Goal: Information Seeking & Learning: Find specific page/section

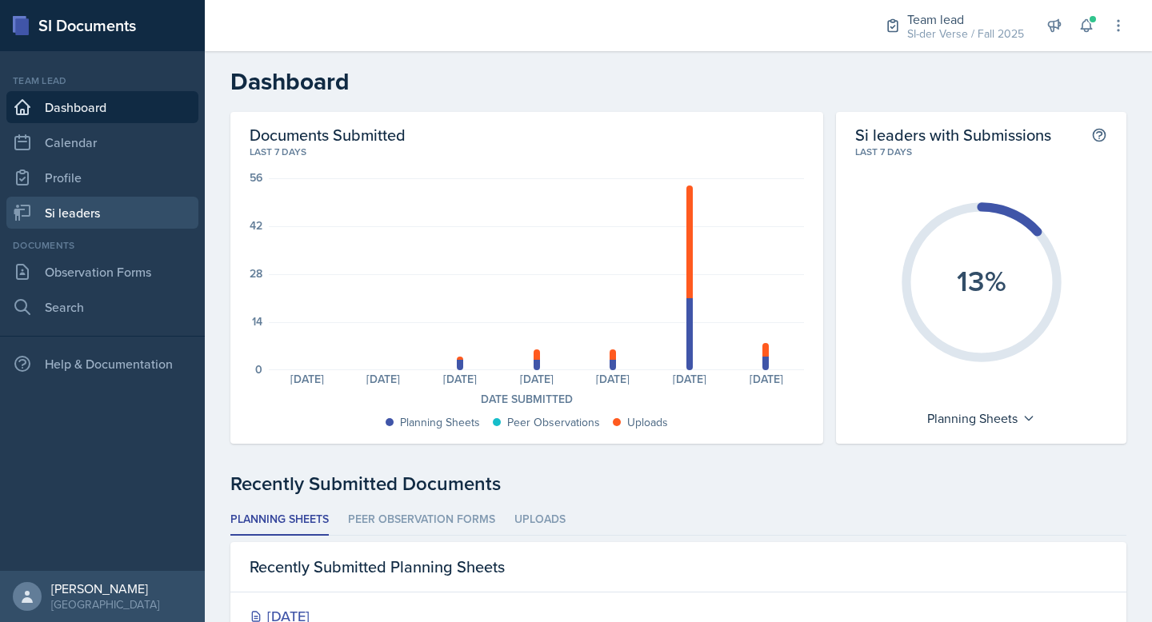
click at [78, 206] on link "Si leaders" at bounding box center [102, 213] width 192 height 32
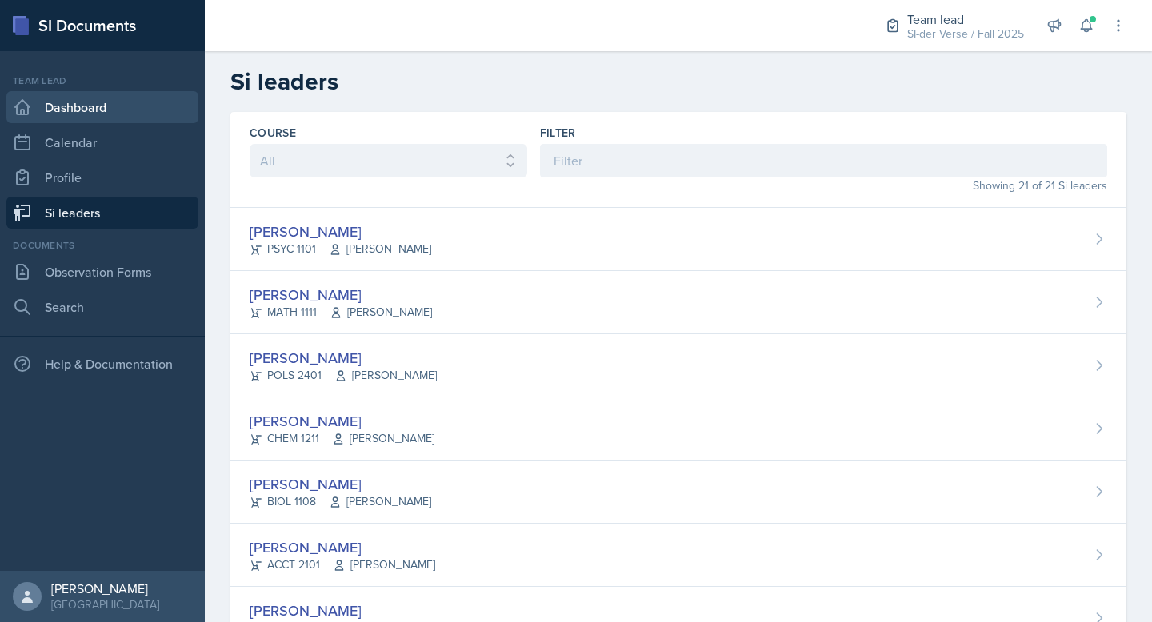
click at [74, 111] on link "Dashboard" at bounding box center [102, 107] width 192 height 32
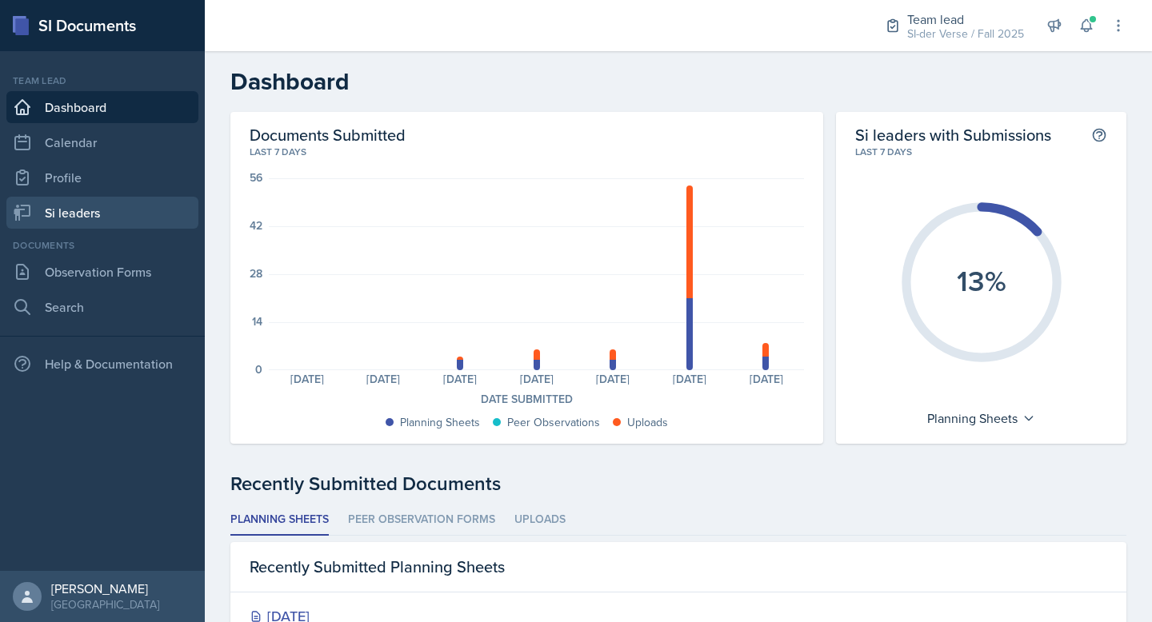
click at [81, 209] on link "Si leaders" at bounding box center [102, 213] width 192 height 32
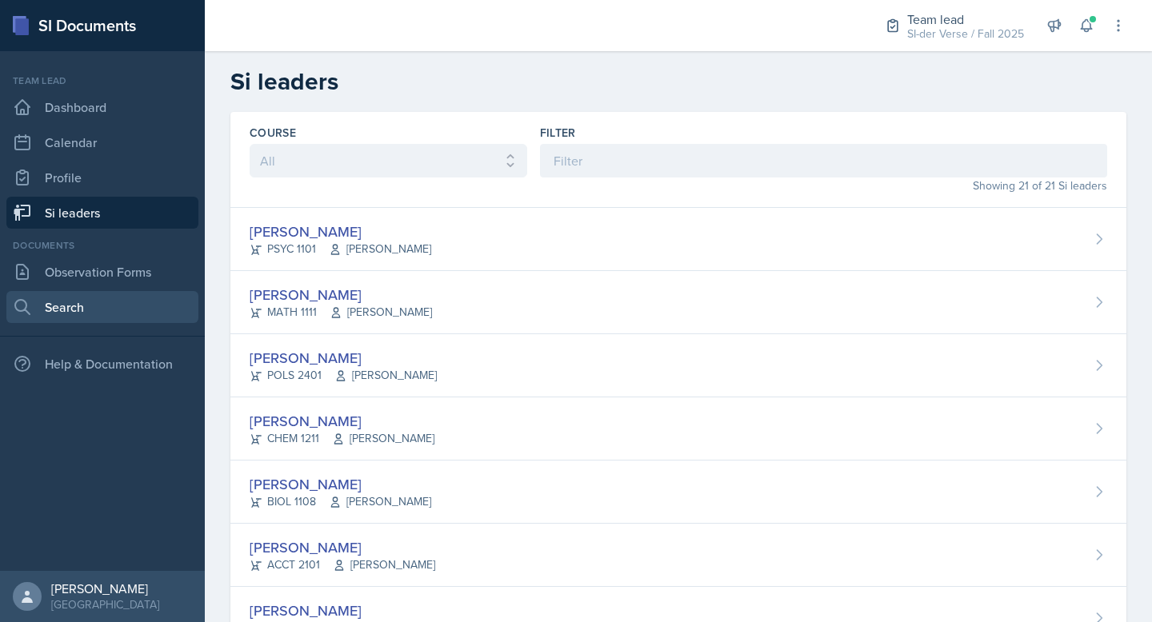
click at [60, 301] on link "Search" at bounding box center [102, 307] width 192 height 32
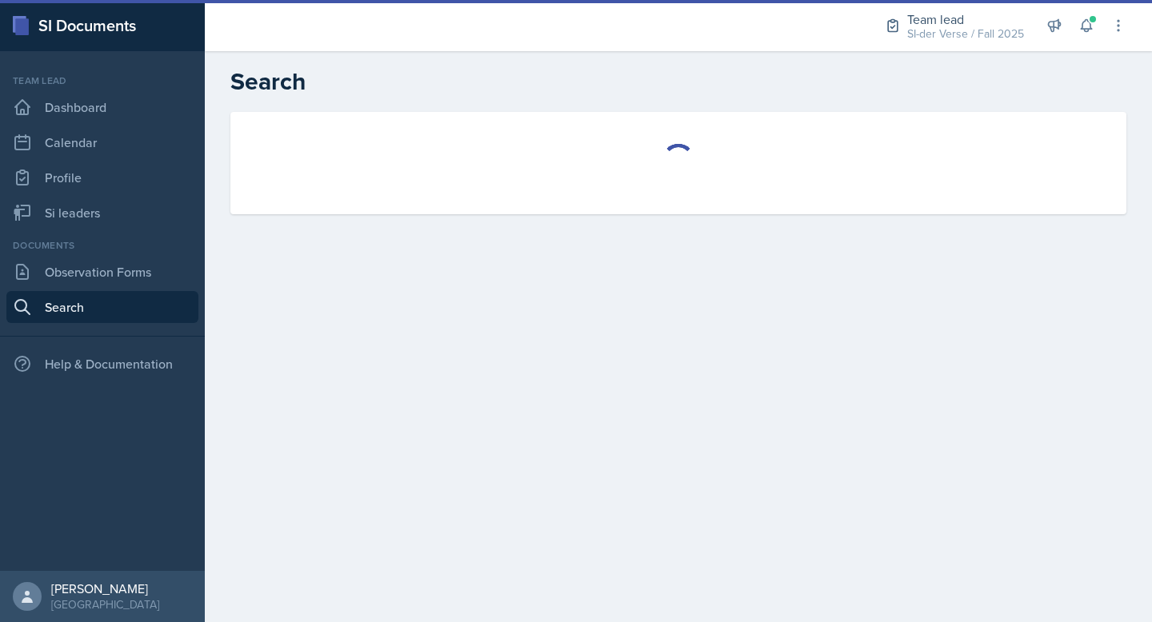
select select "all"
select select "1"
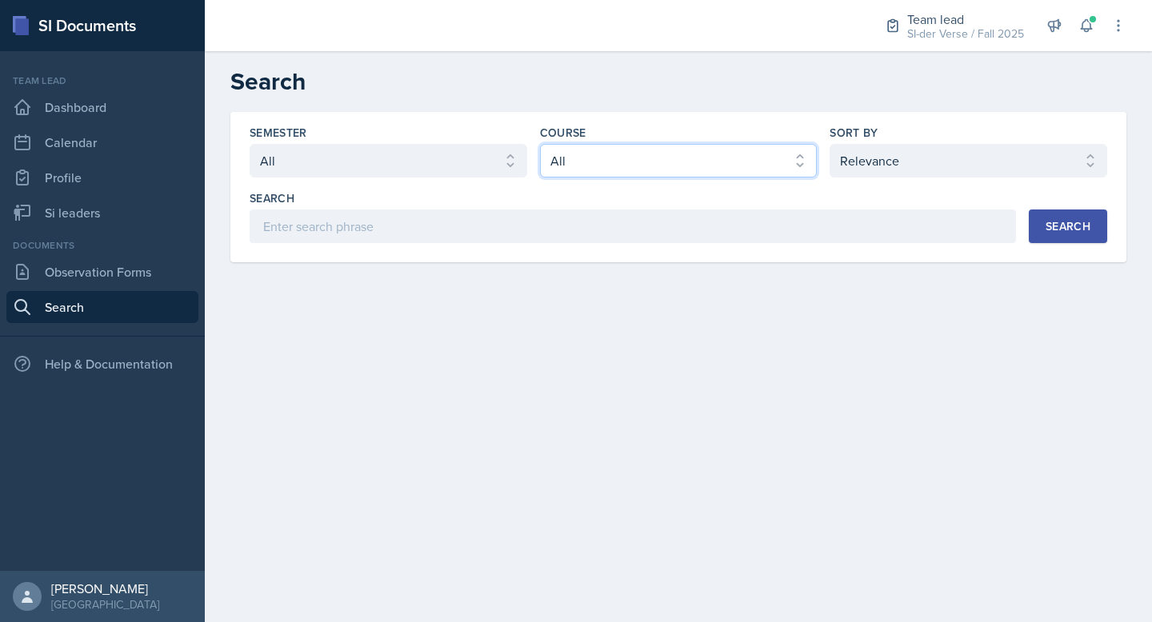
click at [591, 163] on select "Select course All ACCT 2101 ACCT 2102 ACCT 4050 ANTH 1102 ANTH 3301 ARCH 1000 A…" at bounding box center [679, 161] width 278 height 34
select select "5bfde3fe-6375-4519-a868-95dd30d0bb1b"
click at [540, 144] on select "Select course All ACCT 2101 ACCT 2102 ACCT 4050 ANTH 1102 ANTH 3301 ARCH 1000 A…" at bounding box center [679, 161] width 278 height 34
click at [1063, 227] on div "Search" at bounding box center [1067, 226] width 45 height 13
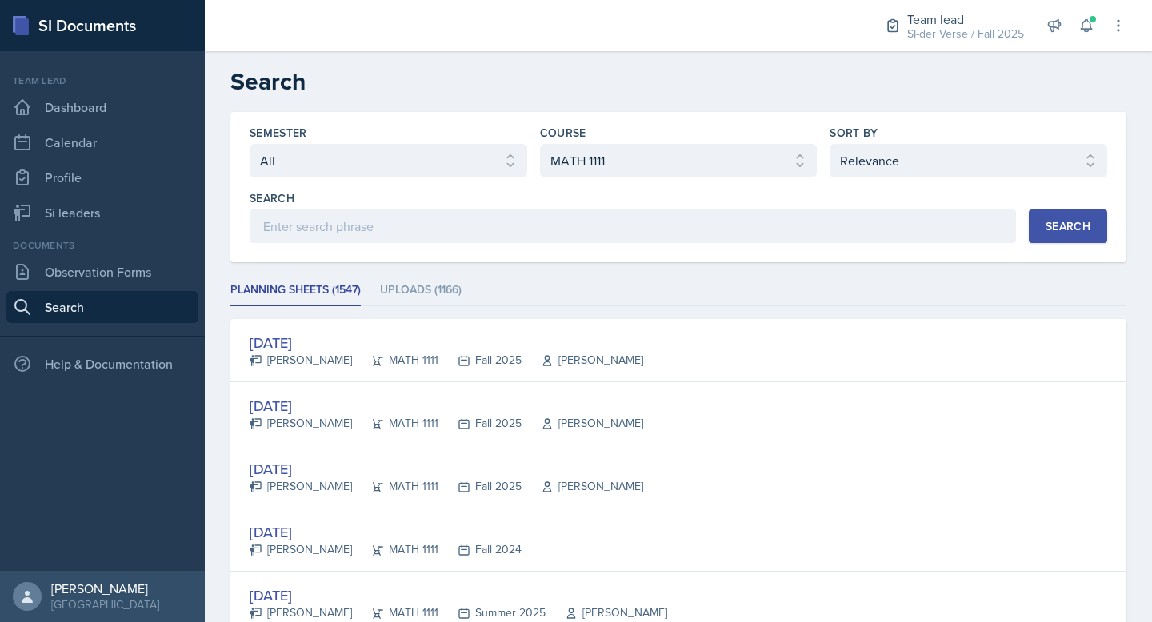
click at [577, 67] on h2 "Search" at bounding box center [678, 81] width 896 height 29
click at [858, 161] on select "Select sort by Relevance Document Date (Asc) Document Date (Desc)" at bounding box center [968, 161] width 278 height 34
select select "3"
click at [829, 144] on select "Select sort by Relevance Document Date (Asc) Document Date (Desc)" at bounding box center [968, 161] width 278 height 34
click at [1045, 224] on div "Search" at bounding box center [1067, 226] width 45 height 13
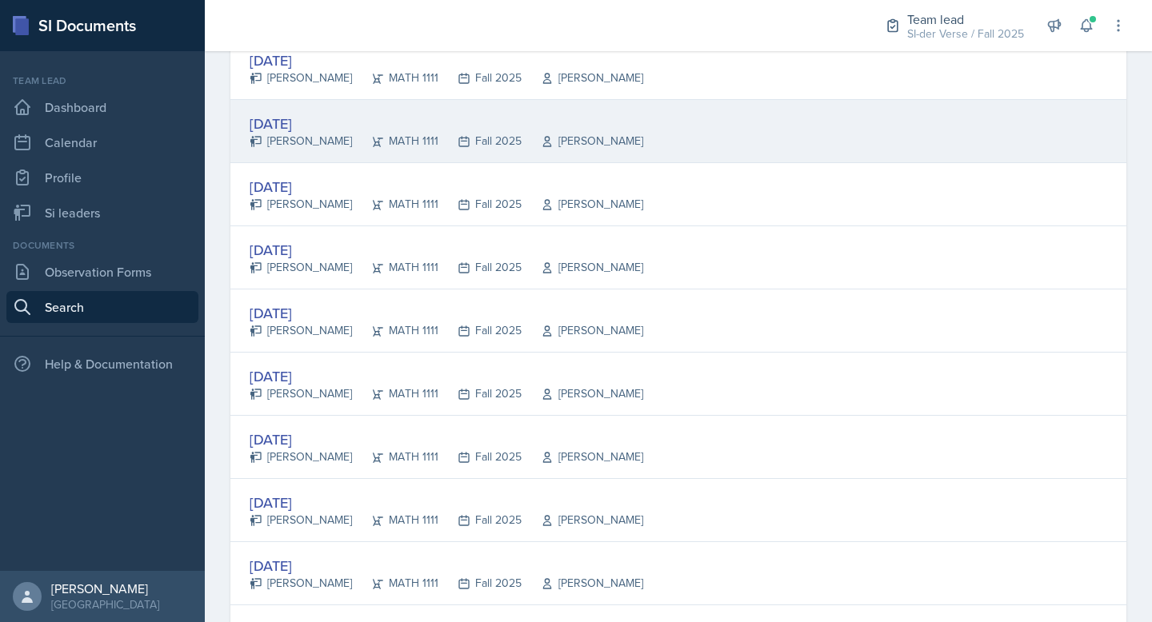
scroll to position [933, 0]
